Goal: Navigation & Orientation: Go to known website

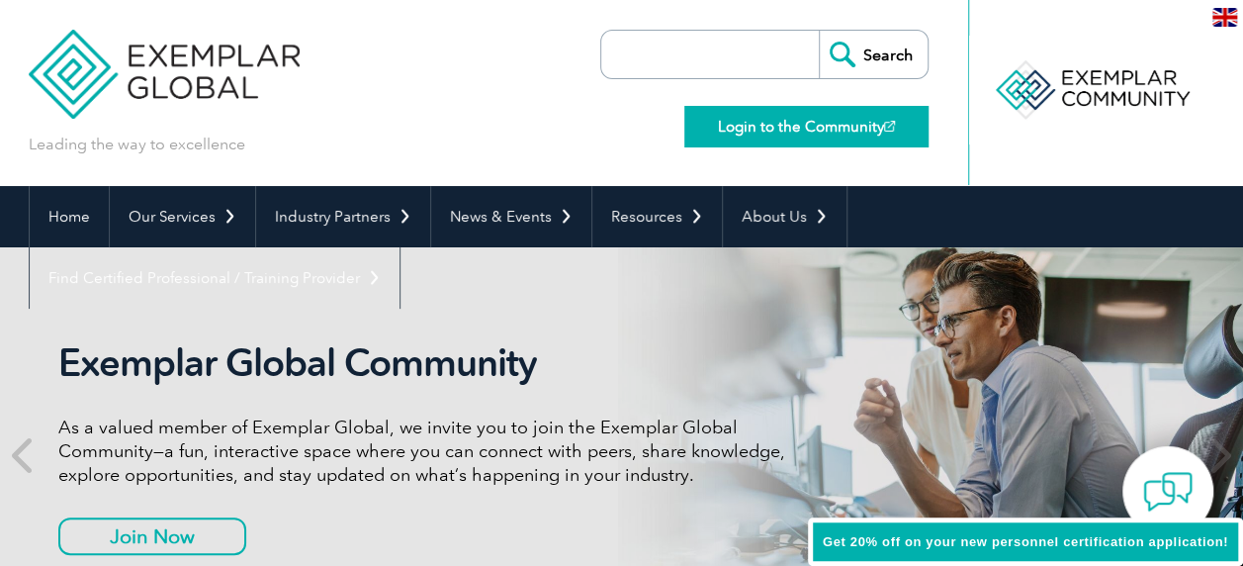
click at [853, 118] on link "Login to the Community" at bounding box center [806, 127] width 244 height 42
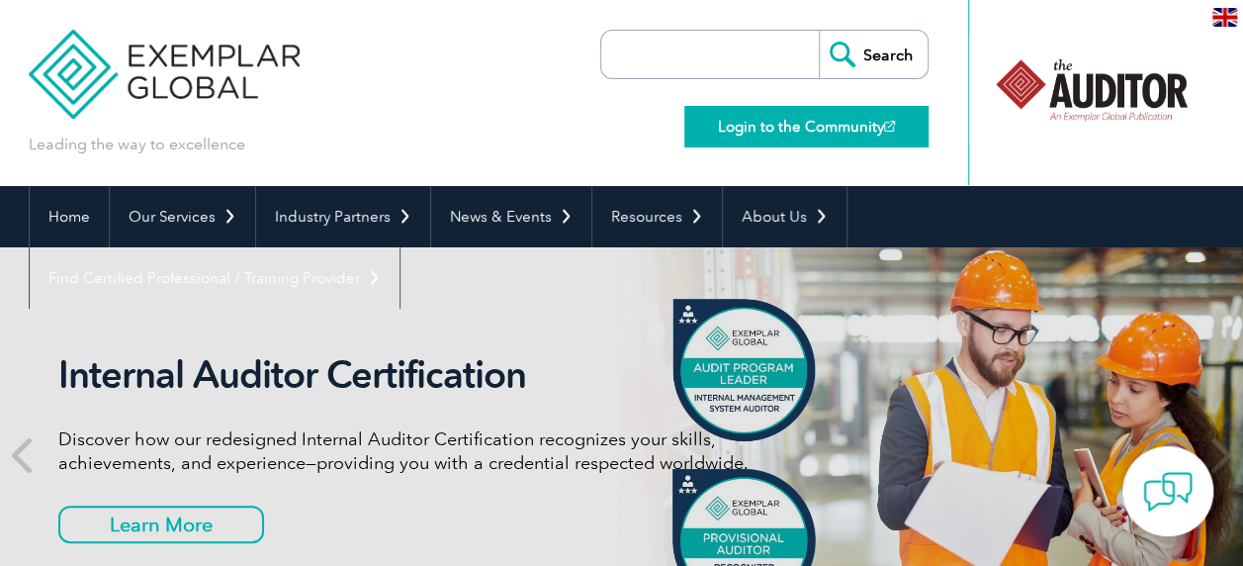
click at [841, 127] on link "Login to the Community" at bounding box center [806, 127] width 244 height 42
